Goal: Task Accomplishment & Management: Use online tool/utility

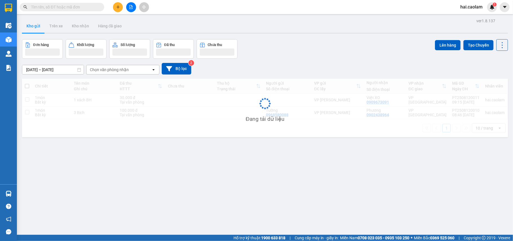
click at [66, 8] on input "text" at bounding box center [64, 7] width 66 height 6
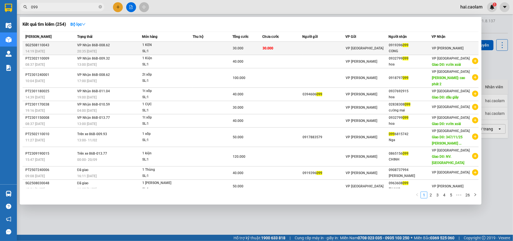
type input "099"
click at [268, 51] on td "30.000" at bounding box center [282, 48] width 40 height 13
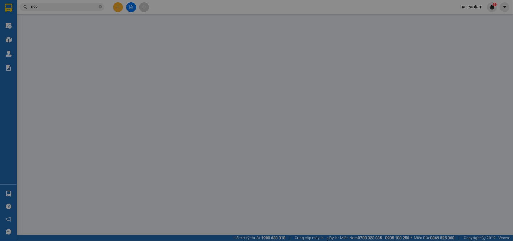
type input "0919396099"
type input "CONG"
type input "30.000"
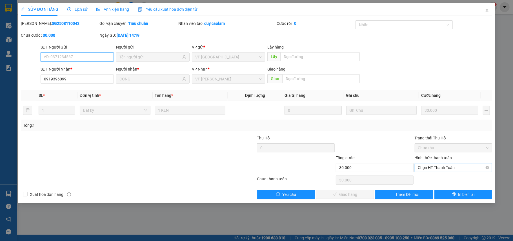
click at [448, 166] on span "Chọn HT Thanh Toán" at bounding box center [453, 167] width 71 height 8
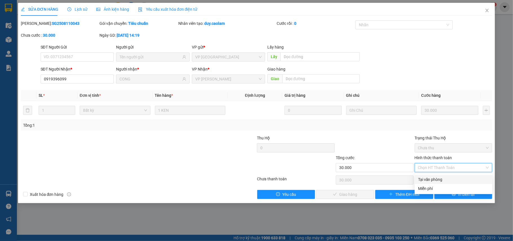
click at [445, 181] on div "Tại văn phòng" at bounding box center [453, 179] width 71 height 6
type input "0"
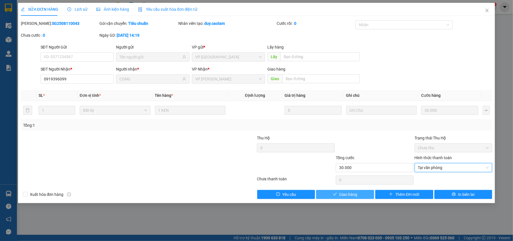
click at [349, 196] on span "Giao hàng" at bounding box center [348, 194] width 18 height 6
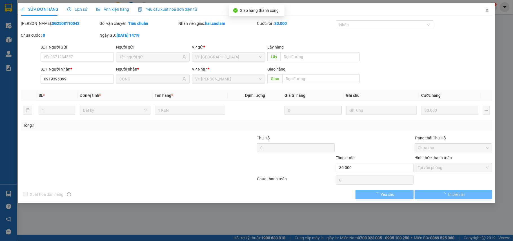
click at [485, 12] on icon "close" at bounding box center [487, 10] width 5 height 5
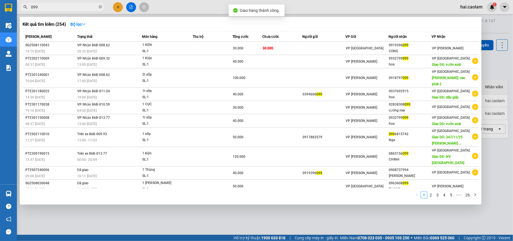
click at [67, 6] on input "099" at bounding box center [64, 7] width 66 height 6
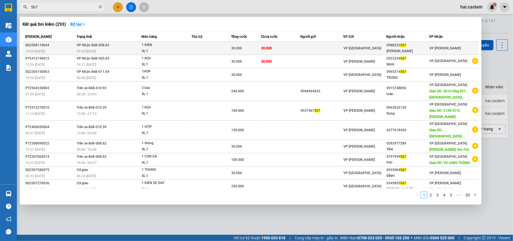
type input "567"
click at [339, 46] on td at bounding box center [321, 48] width 43 height 13
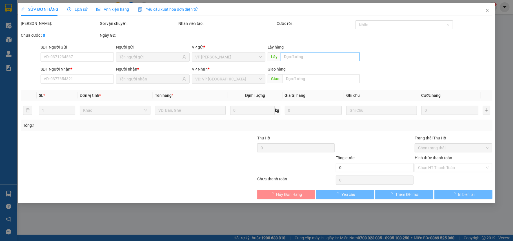
type input "0988222567"
type input "[PERSON_NAME]"
type input "30.000"
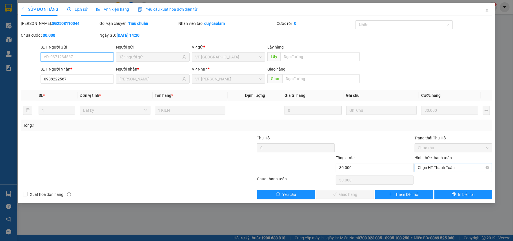
click at [437, 166] on span "Chọn HT Thanh Toán" at bounding box center [453, 167] width 71 height 8
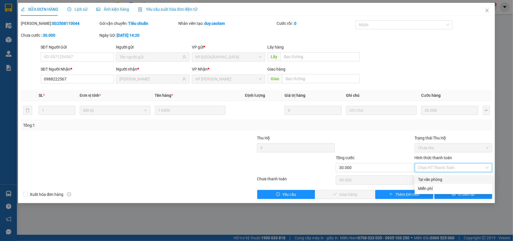
click at [428, 179] on div "Tại văn phòng" at bounding box center [453, 179] width 71 height 6
type input "0"
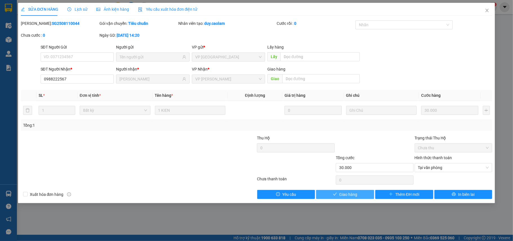
click at [343, 195] on span "Giao hàng" at bounding box center [348, 194] width 18 height 6
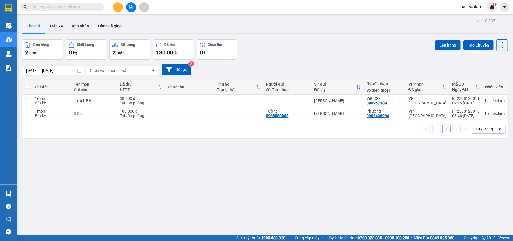
click at [77, 6] on input "text" at bounding box center [64, 7] width 66 height 6
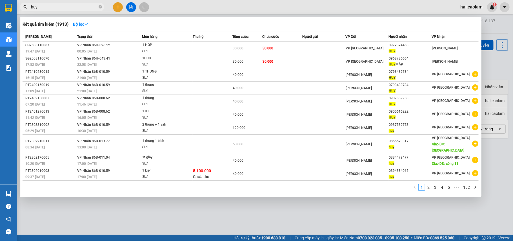
type input "huy"
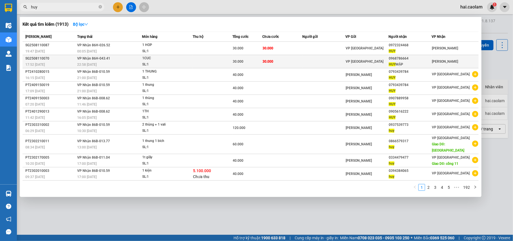
click at [321, 60] on td at bounding box center [323, 61] width 43 height 13
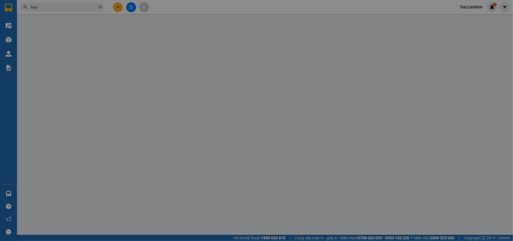
type input "0968786664"
type input "HUY MẬP"
type input "30.000"
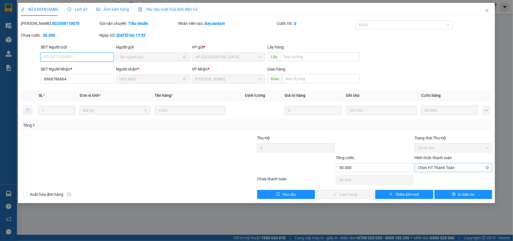
click at [438, 168] on span "Chọn HT Thanh Toán" at bounding box center [453, 167] width 71 height 8
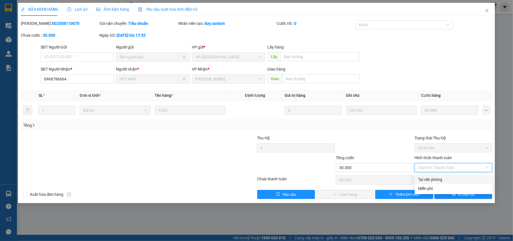
click at [439, 177] on div "Tại văn phòng" at bounding box center [453, 179] width 71 height 6
type input "0"
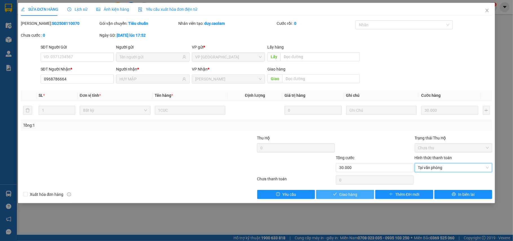
drag, startPoint x: 356, startPoint y: 195, endPoint x: 332, endPoint y: 201, distance: 25.6
click at [355, 195] on span "Giao hàng" at bounding box center [348, 194] width 18 height 6
